Goal: Task Accomplishment & Management: Manage account settings

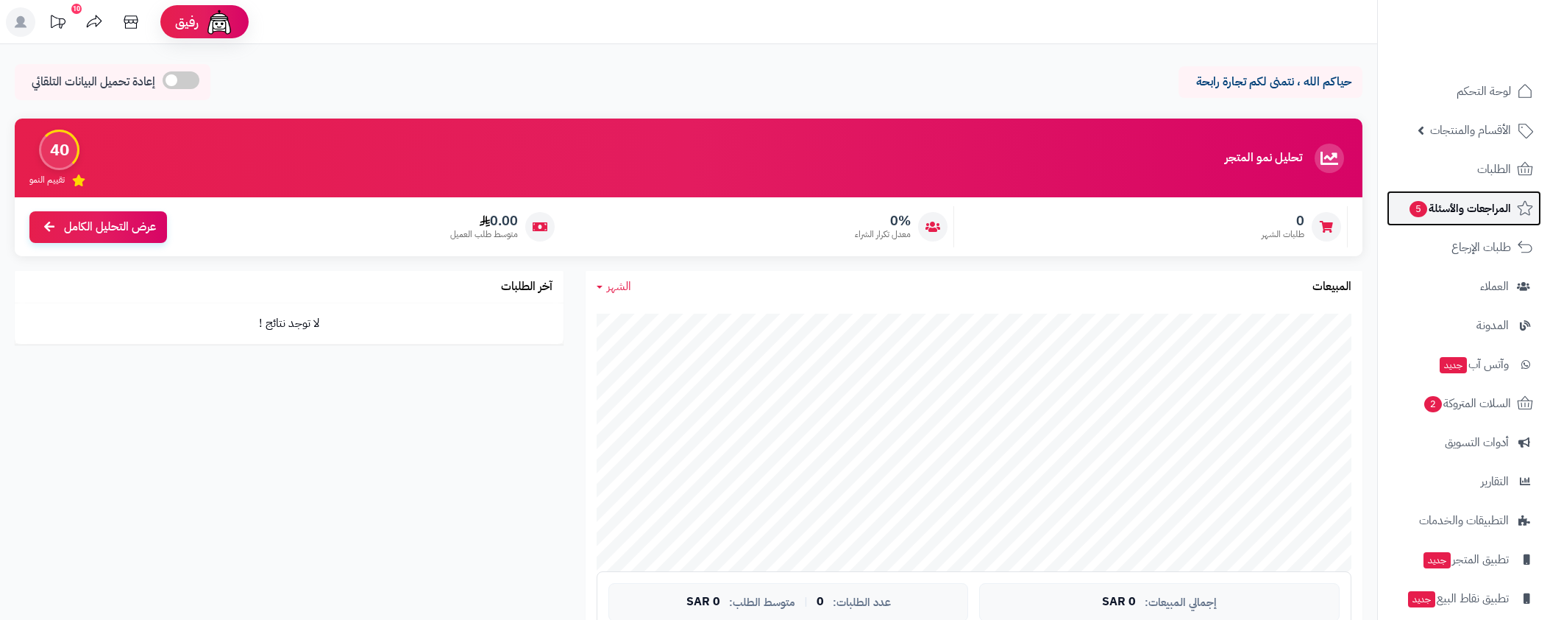
click at [1436, 211] on span "المراجعات والأسئلة 5" at bounding box center [1459, 208] width 103 height 21
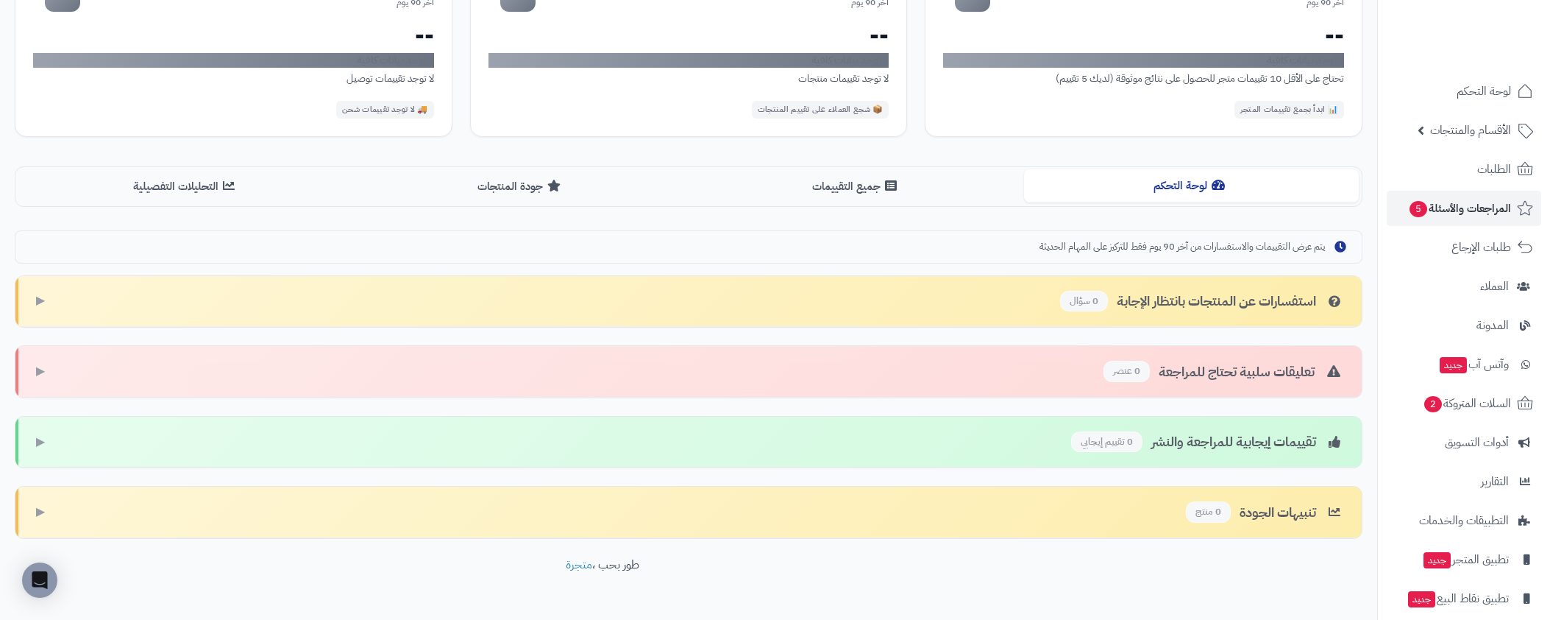
scroll to position [240, 0]
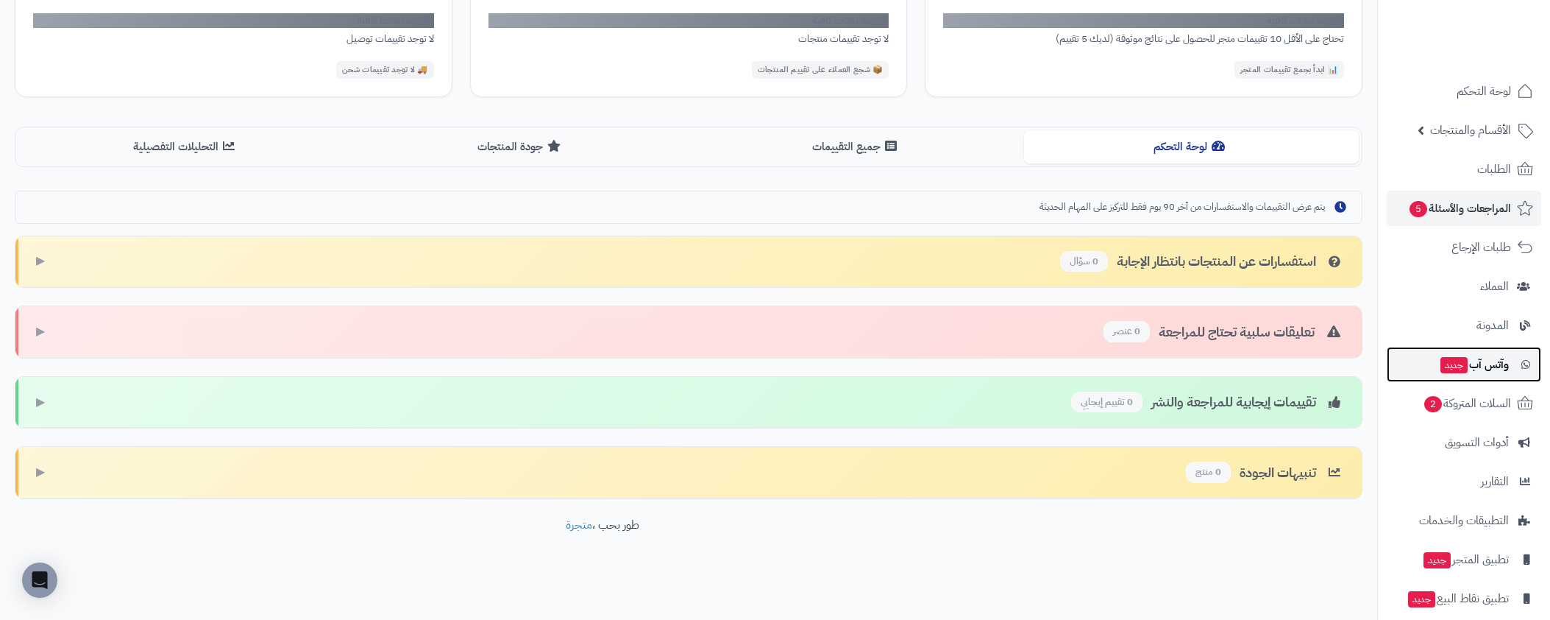
click at [1461, 355] on span "وآتس آب جديد" at bounding box center [1474, 364] width 70 height 21
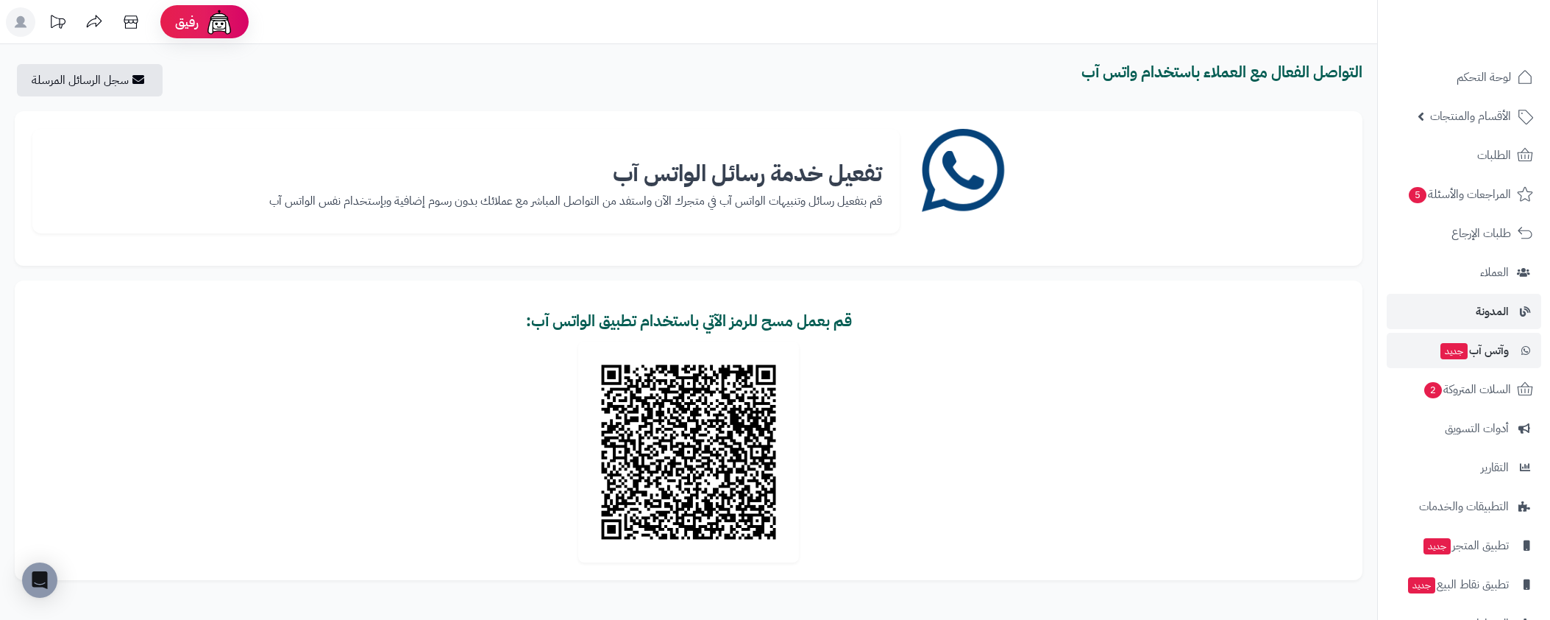
scroll to position [54, 0]
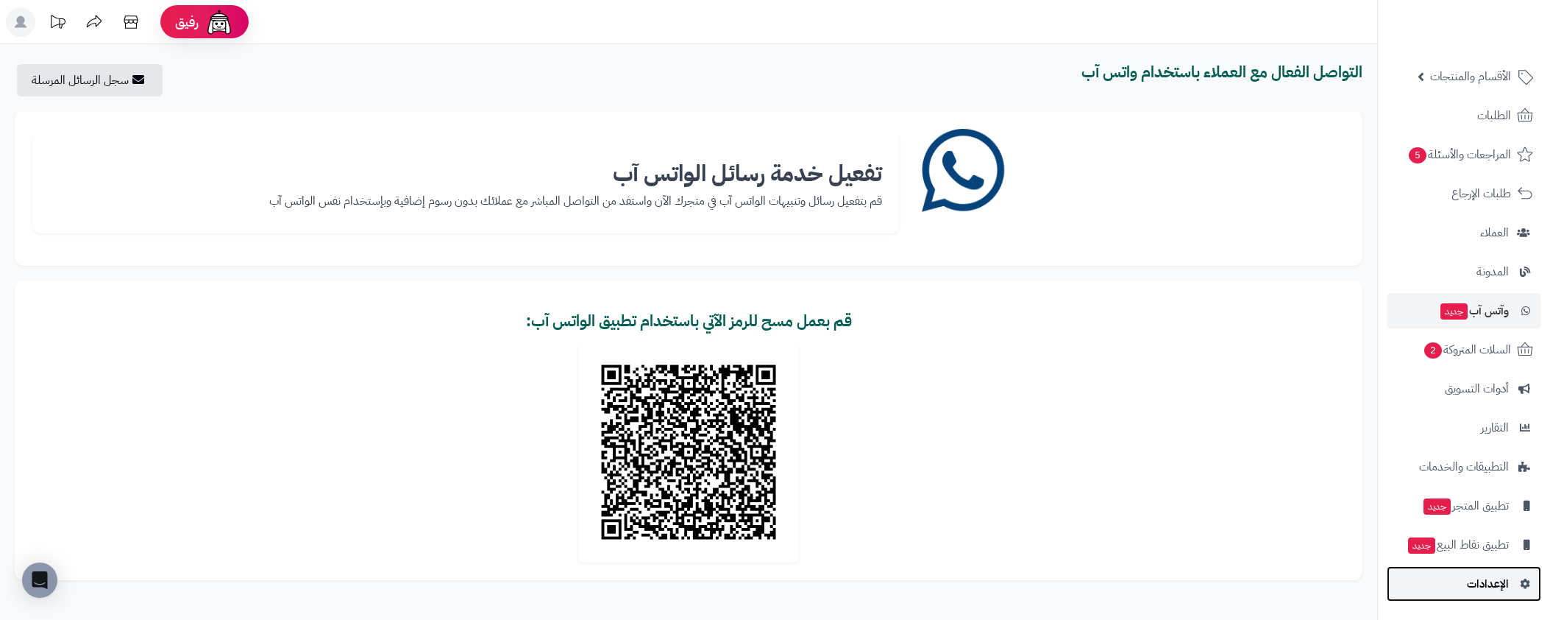
click at [1487, 573] on span "الإعدادات" at bounding box center [1488, 583] width 42 height 21
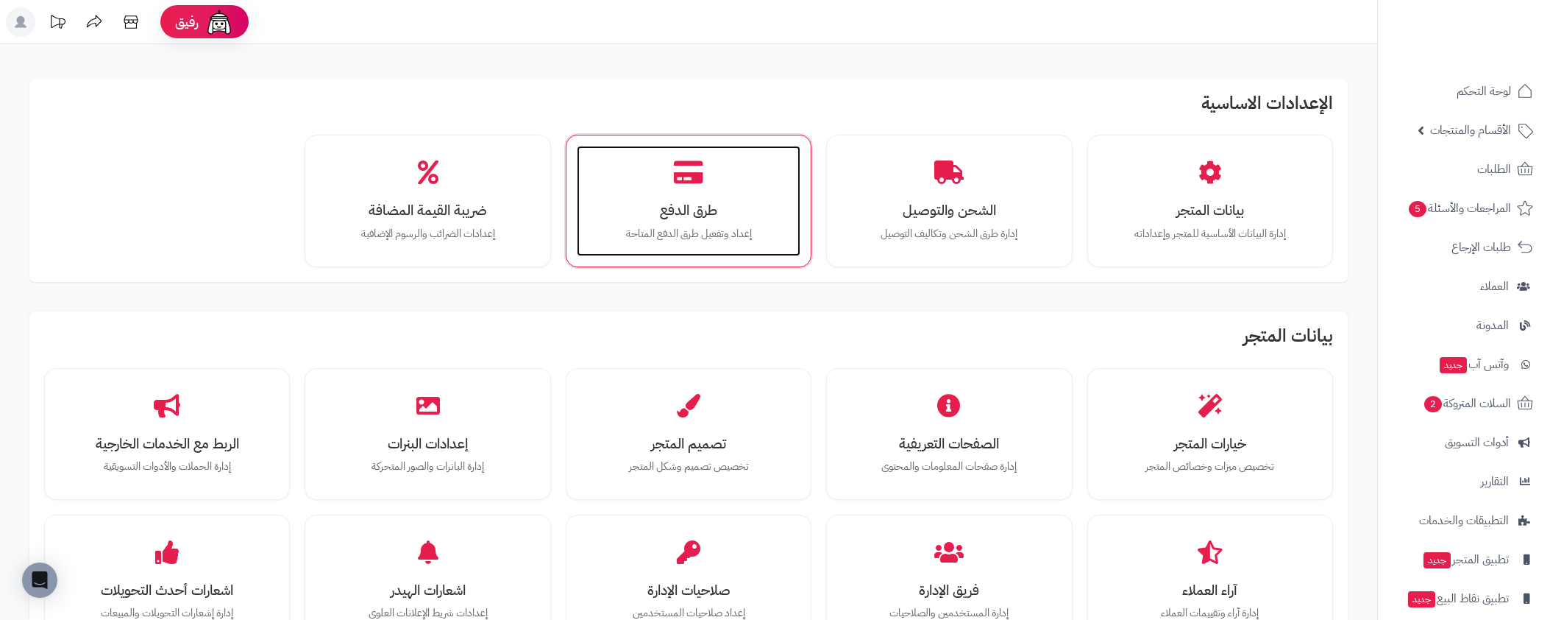
click at [643, 179] on div "طرق الدفع إعداد وتفعيل طرق الدفع المتاحة" at bounding box center [689, 201] width 224 height 110
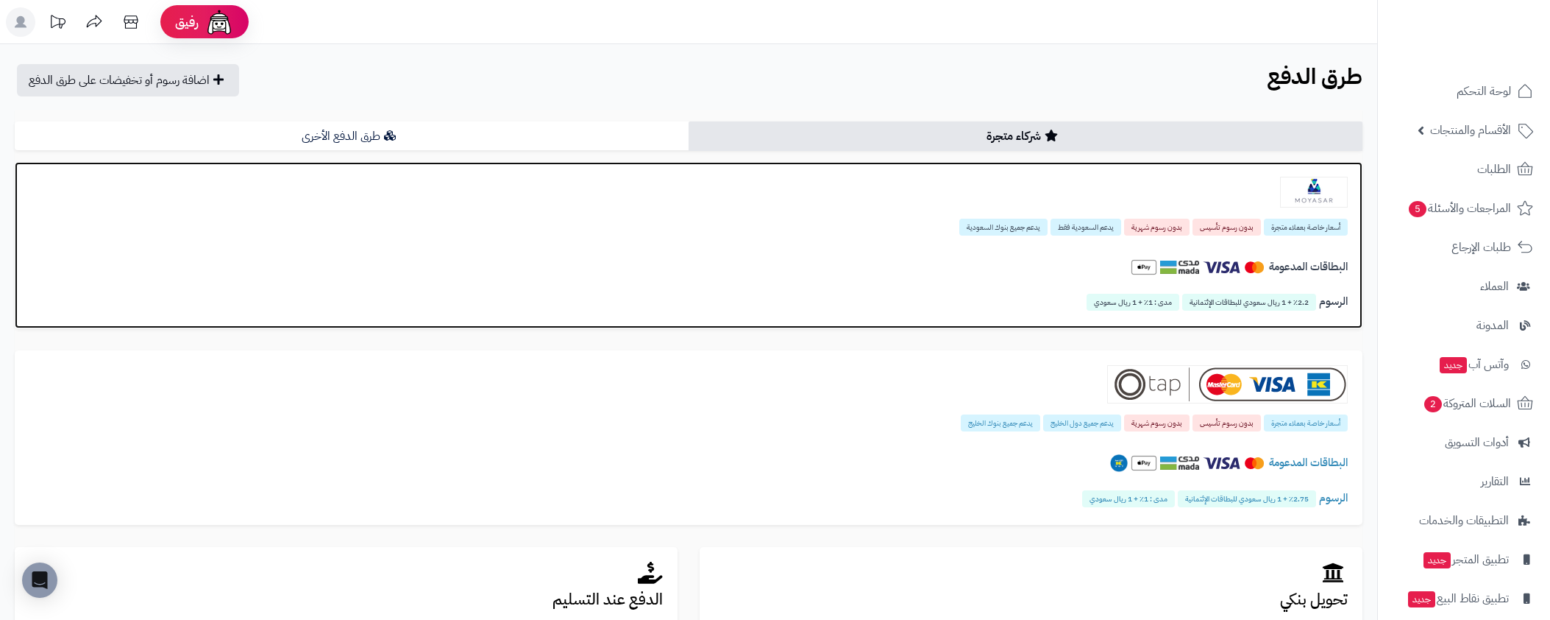
click at [957, 206] on div at bounding box center [688, 192] width 1319 height 31
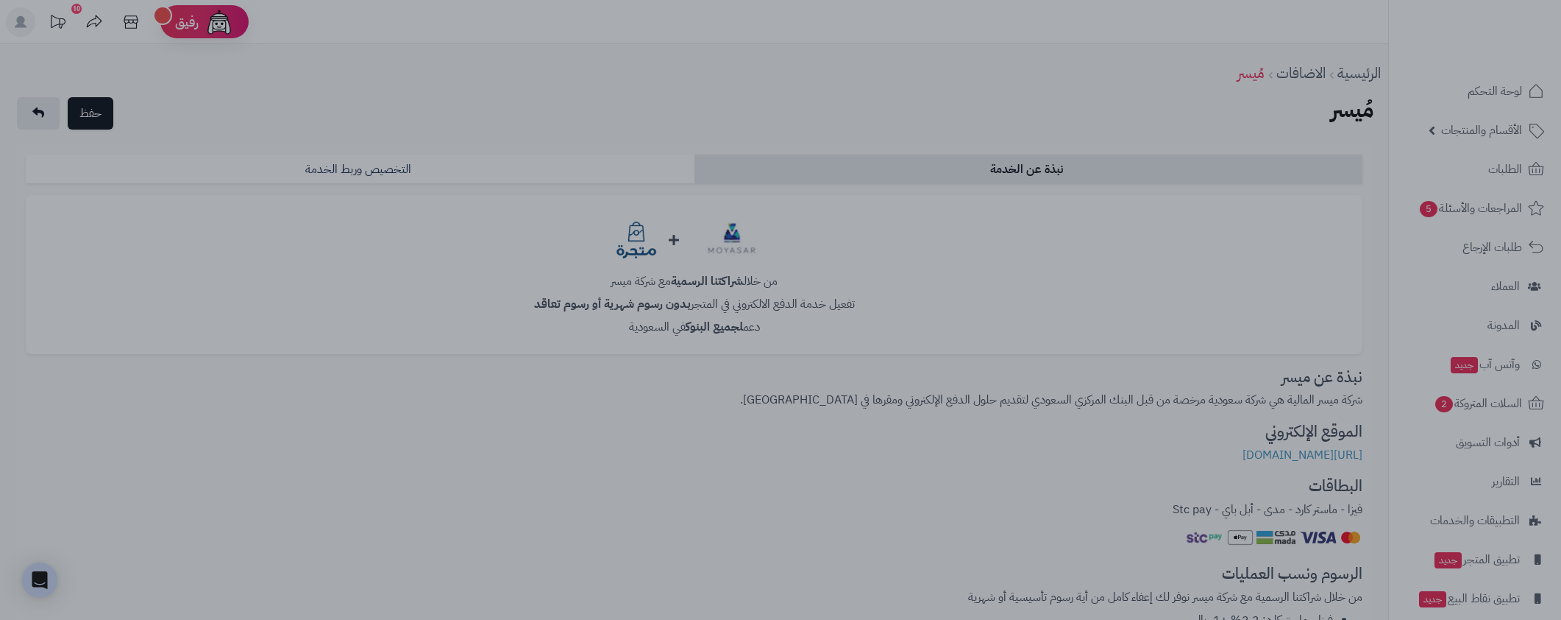
click at [1101, 450] on div at bounding box center [780, 310] width 1561 height 620
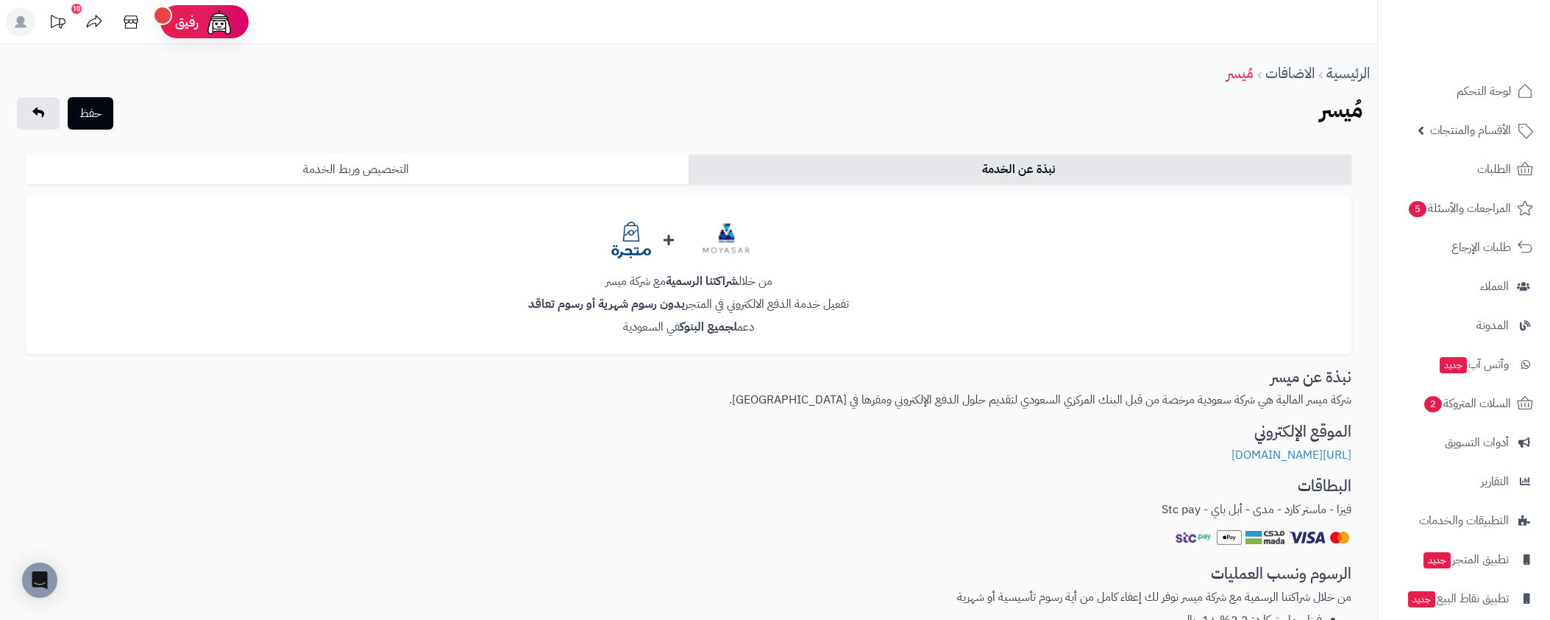
click at [519, 163] on link "التخصيص وربط الخدمة" at bounding box center [357, 169] width 663 height 29
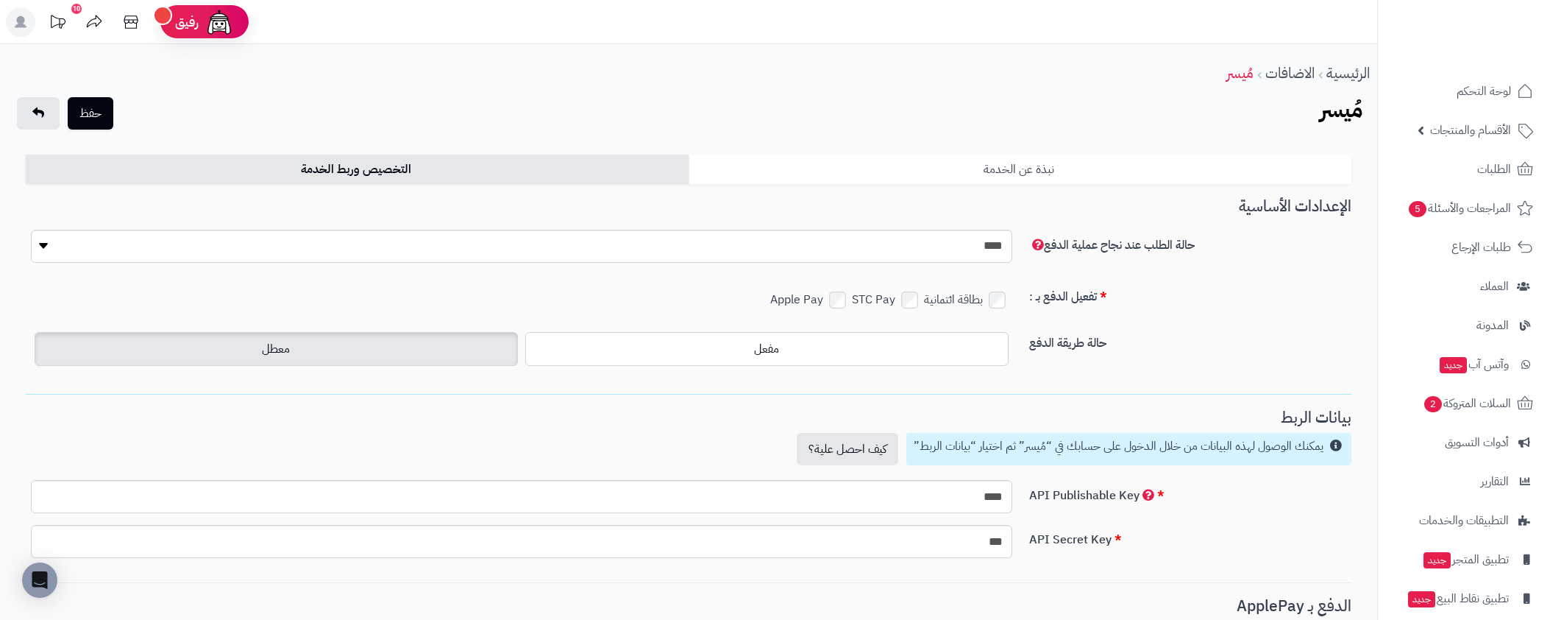
click at [831, 157] on link "نبذة عن الخدمة" at bounding box center [1020, 169] width 663 height 29
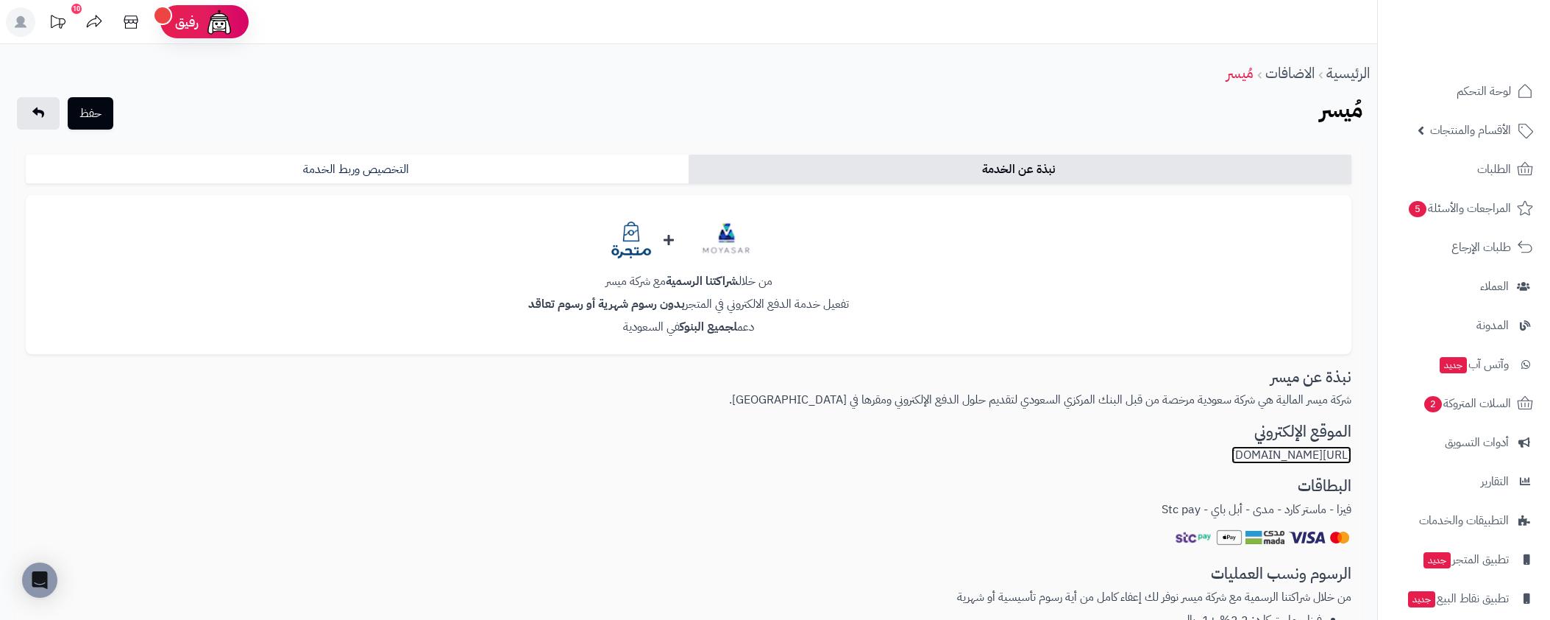
click at [1302, 457] on link "[URL][DOMAIN_NAME]" at bounding box center [1292, 455] width 120 height 18
click at [1299, 72] on link "الاضافات" at bounding box center [1290, 73] width 49 height 22
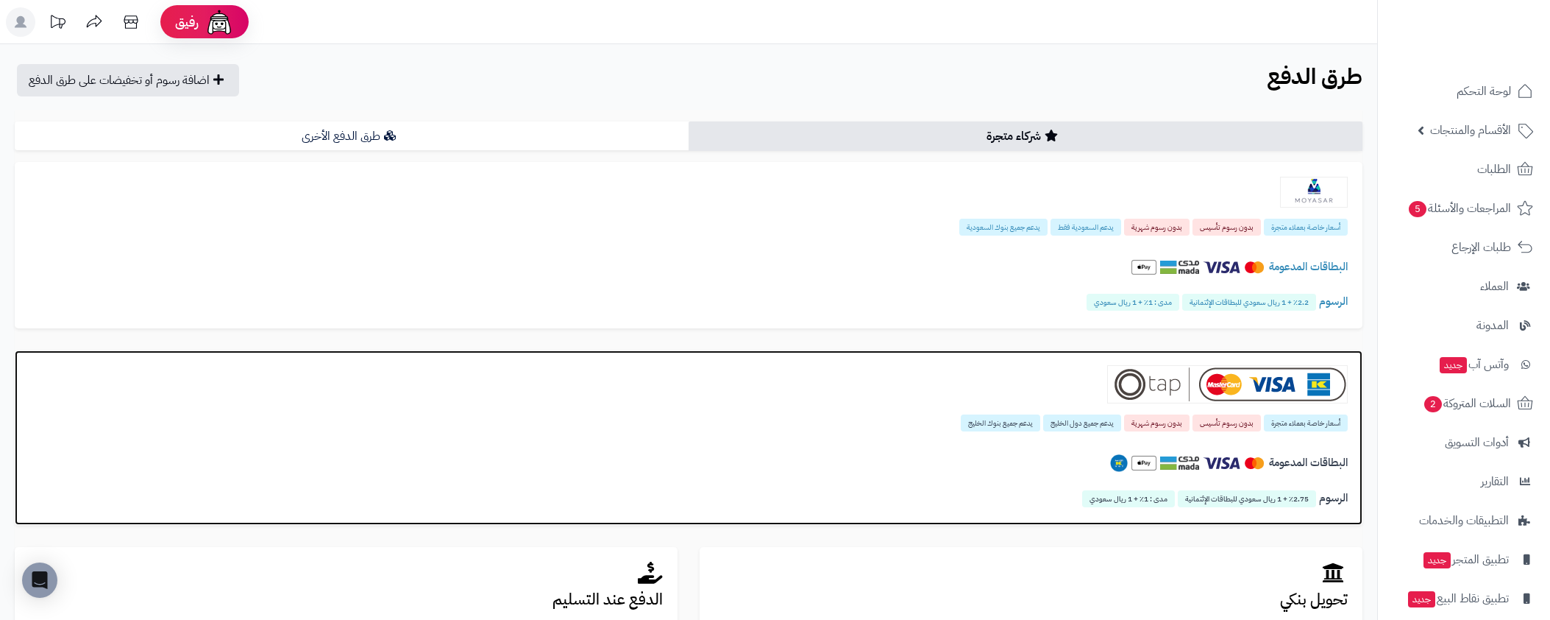
click at [1208, 444] on div "البطاقات المدعومة" at bounding box center [688, 466] width 1319 height 51
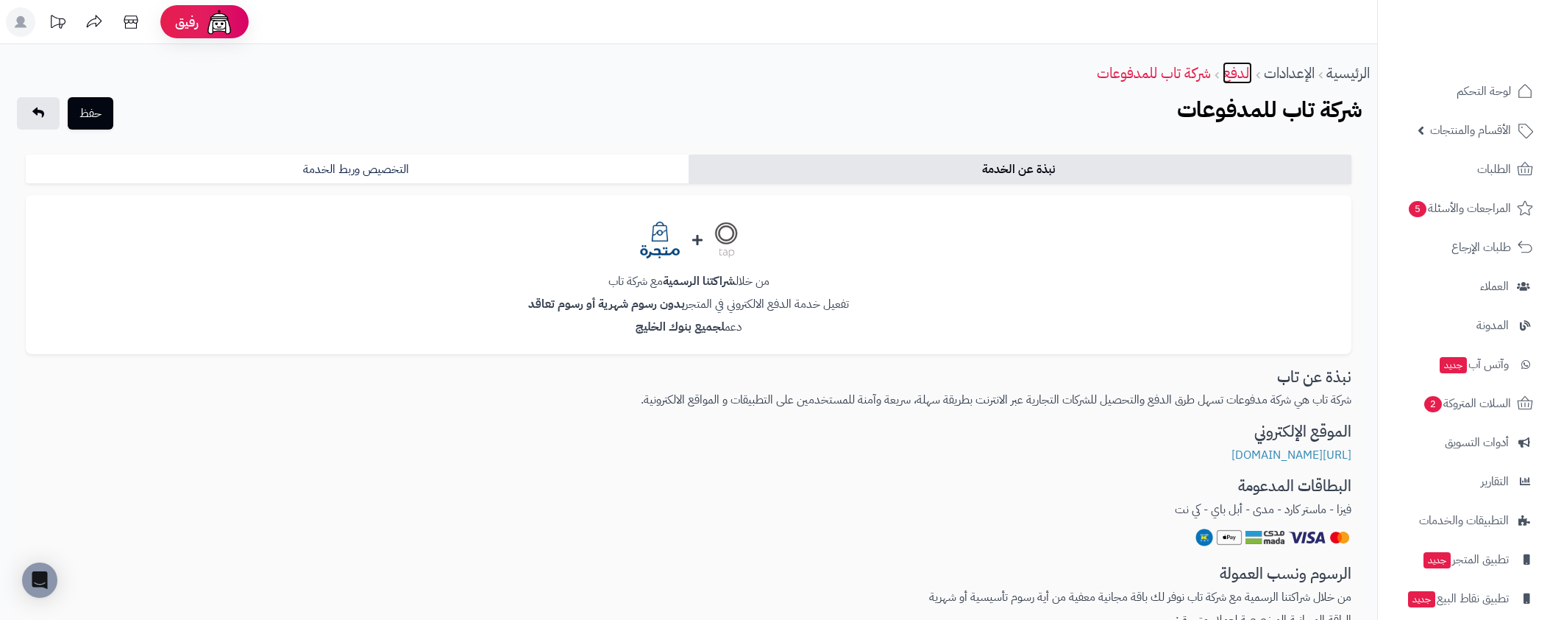
click at [1244, 74] on link "الدفع" at bounding box center [1237, 73] width 29 height 22
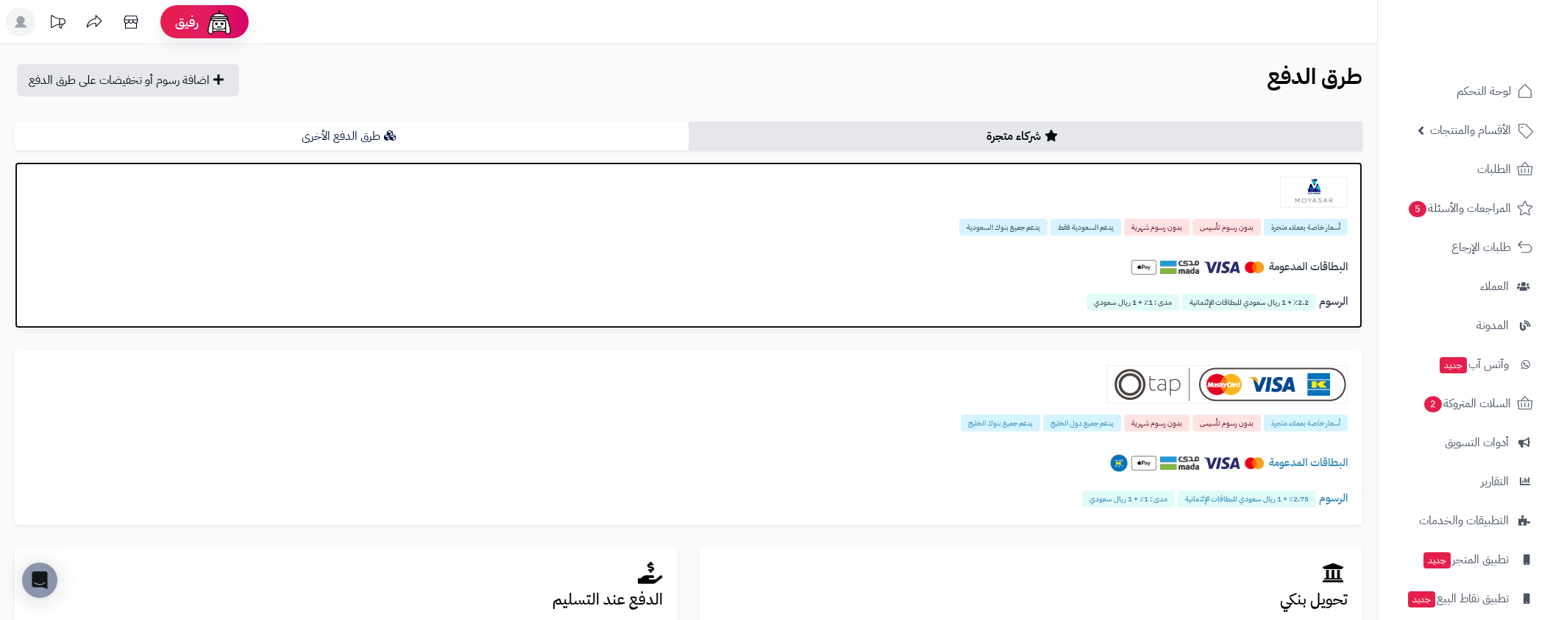
click at [1233, 251] on div "البطاقات المدعومة" at bounding box center [688, 270] width 1319 height 51
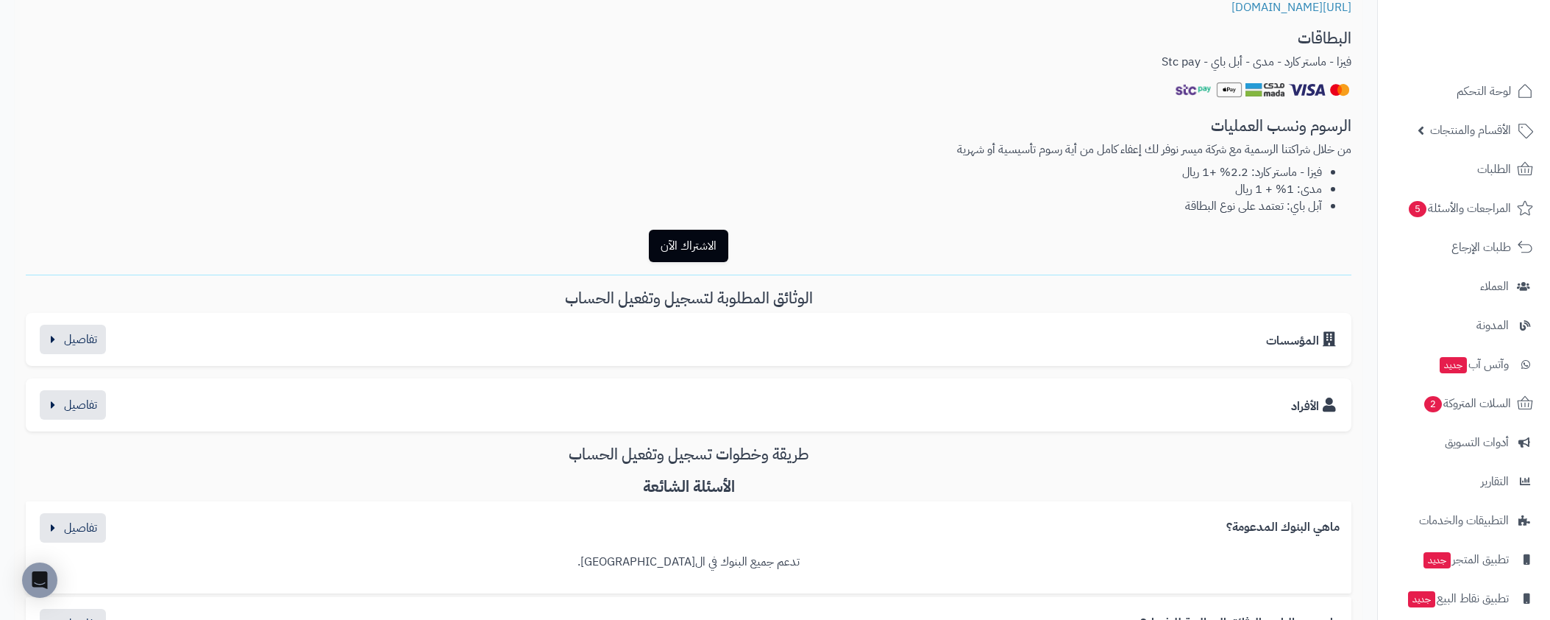
scroll to position [568, 0]
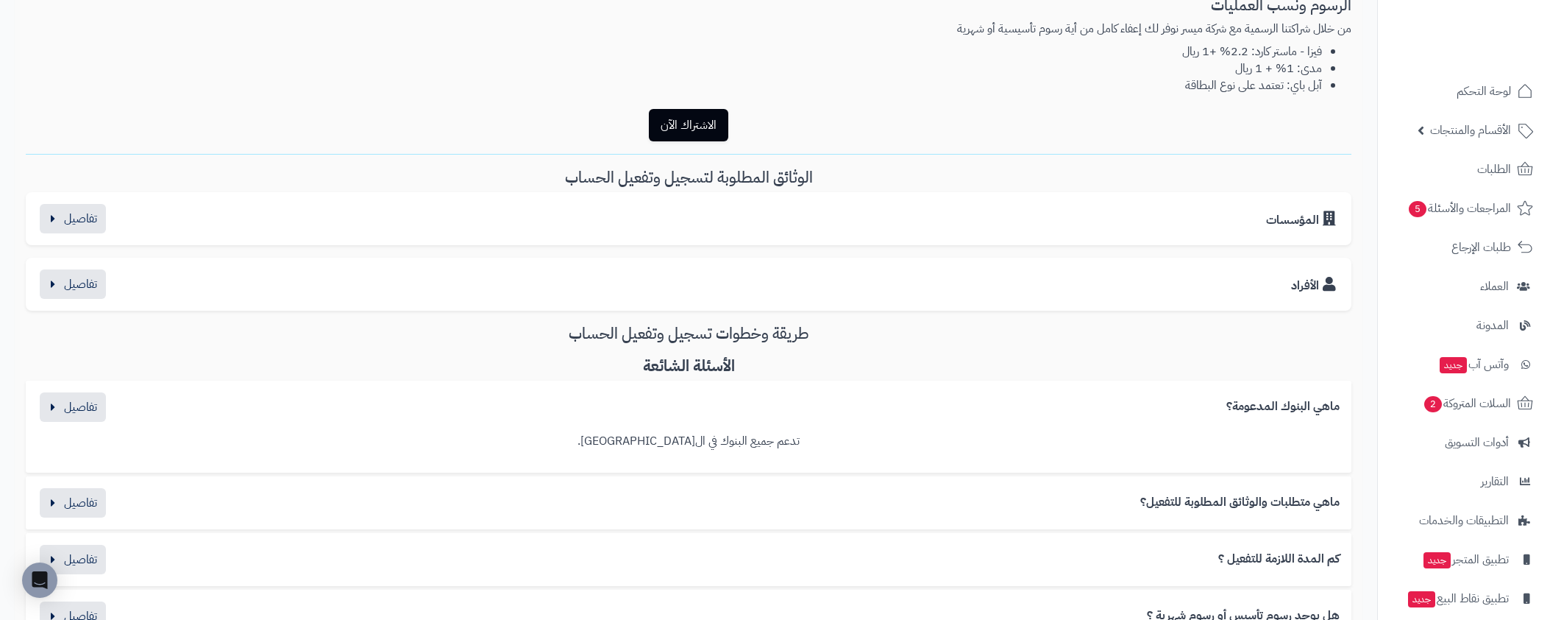
click at [1199, 219] on div "المؤسسات" at bounding box center [689, 218] width 1302 height 29
click at [67, 221] on button "button" at bounding box center [73, 217] width 66 height 29
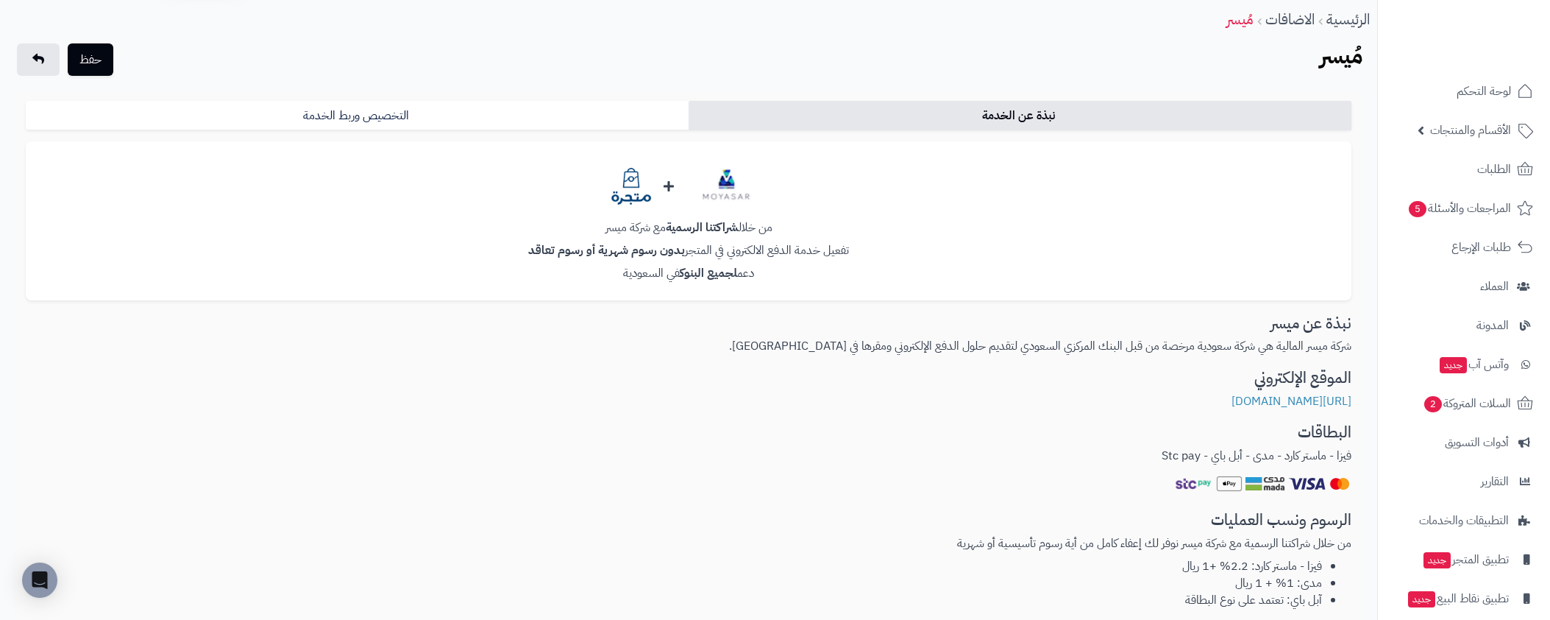
scroll to position [133, 0]
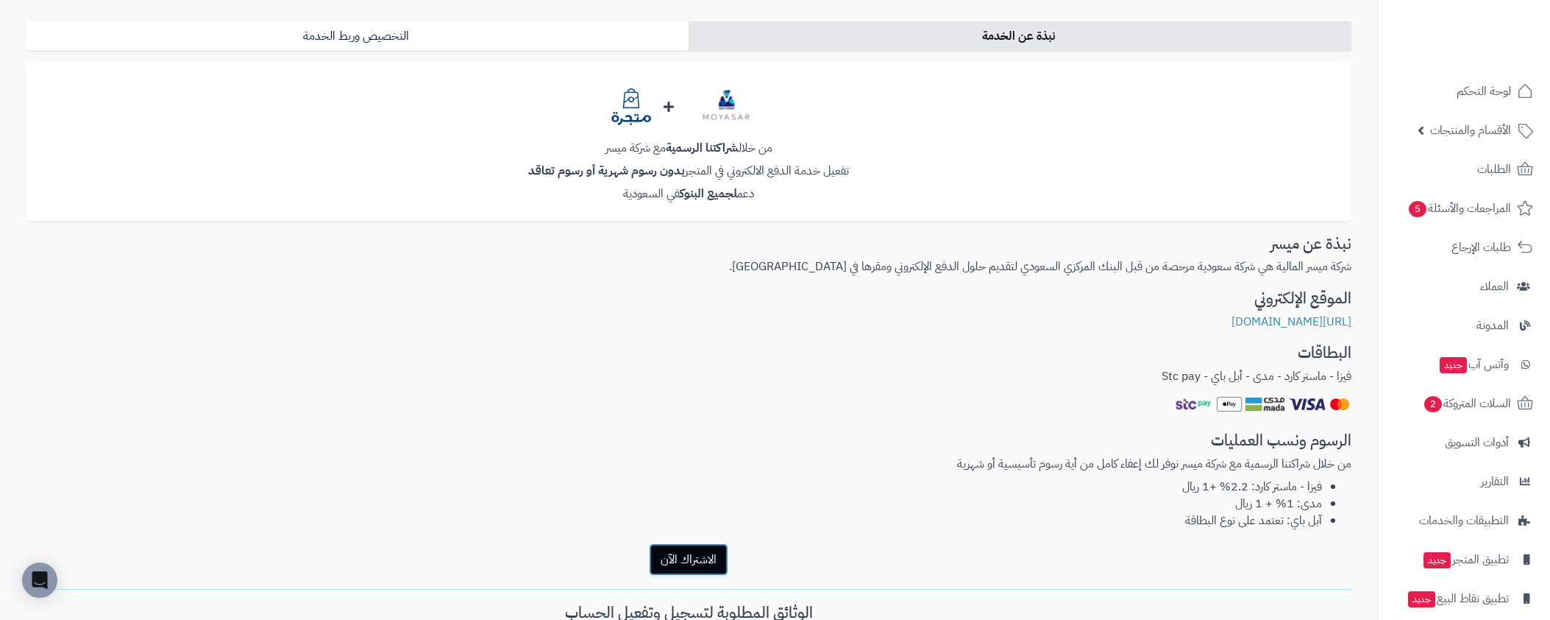
click at [720, 555] on button "الاشتراك الآن" at bounding box center [688, 559] width 79 height 32
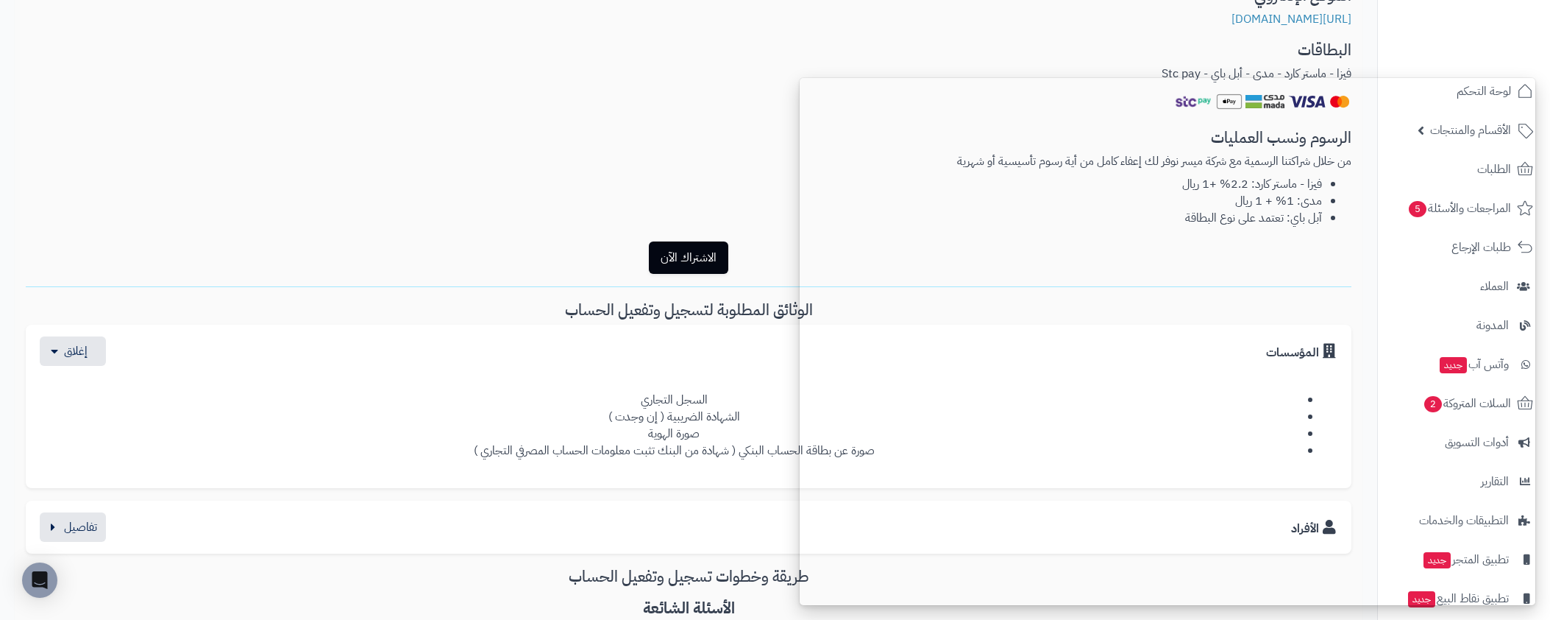
scroll to position [0, 0]
